Goal: Browse casually

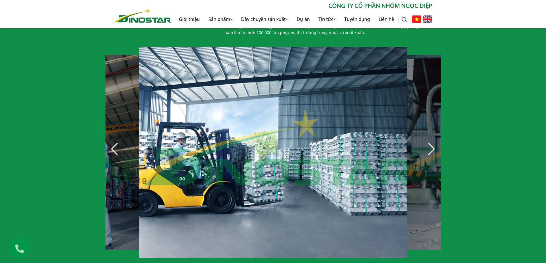
scroll to position [372, 0]
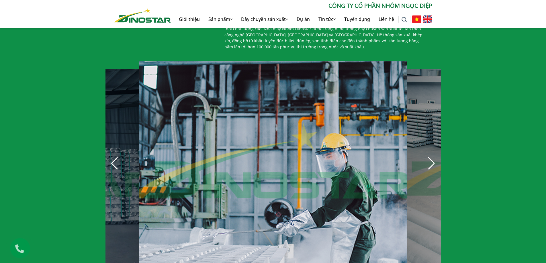
click at [430, 159] on div "Next slide" at bounding box center [431, 163] width 13 height 13
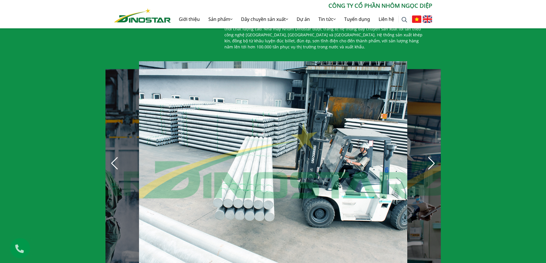
click at [430, 157] on div "Next slide" at bounding box center [431, 163] width 13 height 13
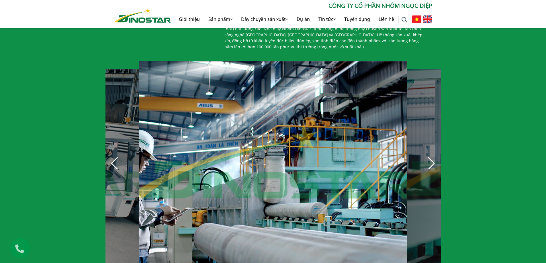
click at [430, 157] on div "Next slide" at bounding box center [431, 163] width 13 height 13
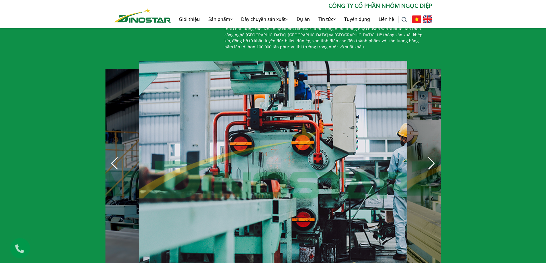
click at [430, 157] on div "Next slide" at bounding box center [431, 163] width 13 height 13
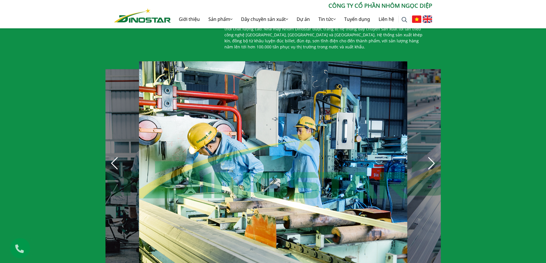
click at [430, 157] on div "Next slide" at bounding box center [431, 163] width 13 height 13
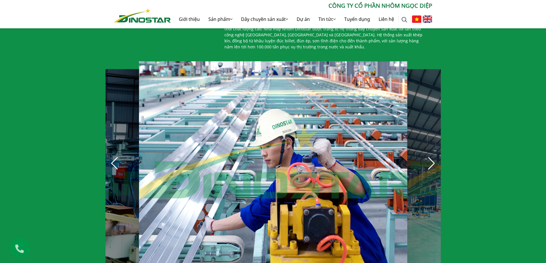
click at [430, 157] on div "Next slide" at bounding box center [431, 163] width 13 height 13
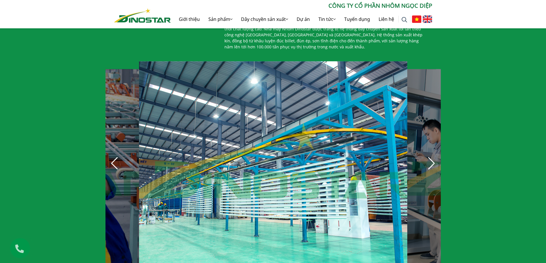
click at [430, 157] on div "Next slide" at bounding box center [431, 163] width 13 height 13
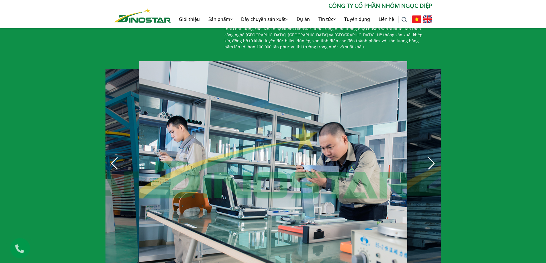
click at [430, 157] on div "Next slide" at bounding box center [431, 163] width 13 height 13
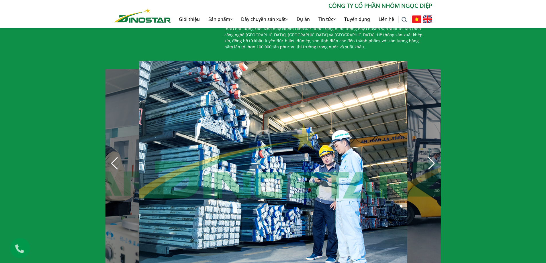
click at [430, 157] on div "Next slide" at bounding box center [431, 163] width 13 height 13
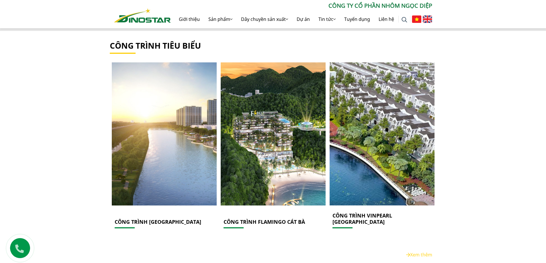
scroll to position [945, 0]
